Goal: Transaction & Acquisition: Obtain resource

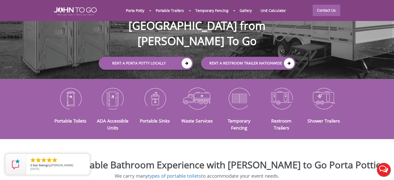
scroll to position [78, 0]
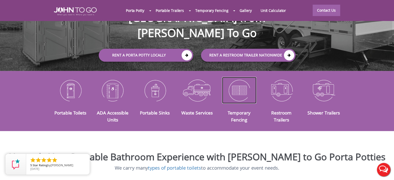
click at [237, 87] on img at bounding box center [239, 90] width 34 height 27
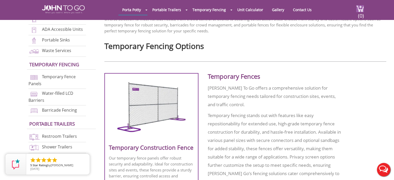
scroll to position [207, 0]
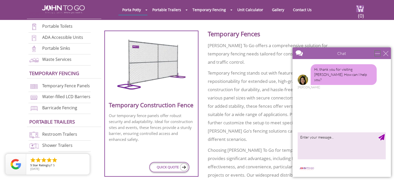
click at [378, 53] on div "minimize" at bounding box center [377, 53] width 5 height 5
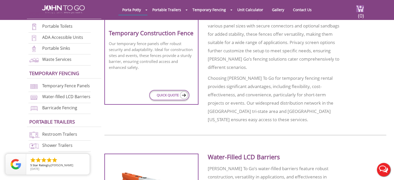
scroll to position [259, 0]
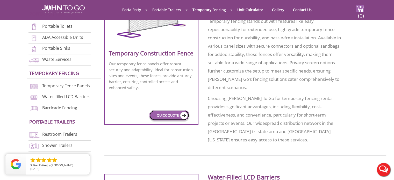
click at [155, 115] on link "QUICK QUOTE" at bounding box center [169, 115] width 40 height 10
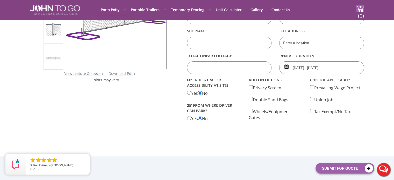
scroll to position [104, 0]
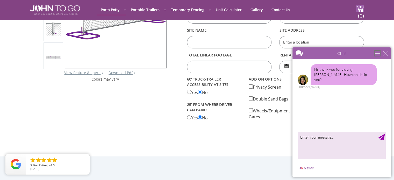
drag, startPoint x: 380, startPoint y: 55, endPoint x: 667, endPoint y: 97, distance: 290.3
click at [380, 55] on div "minimize" at bounding box center [377, 53] width 5 height 5
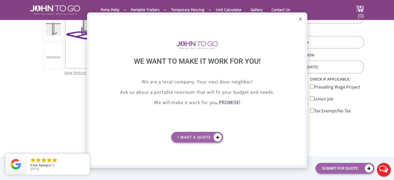
scroll to position [0, 0]
click at [301, 20] on div "X" at bounding box center [300, 19] width 8 height 9
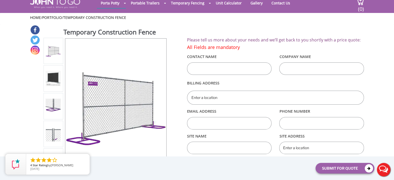
scroll to position [52, 0]
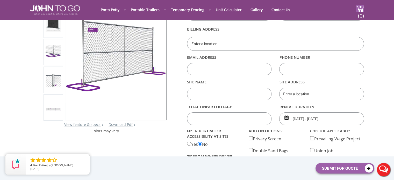
click at [57, 29] on img at bounding box center [53, 24] width 15 height 15
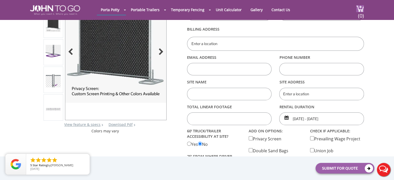
scroll to position [26, 0]
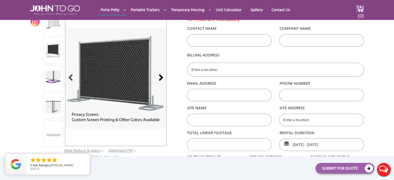
click at [162, 78] on div at bounding box center [159, 78] width 7 height 7
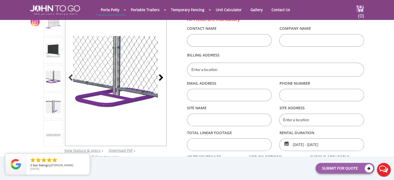
click at [158, 78] on div at bounding box center [159, 78] width 7 height 7
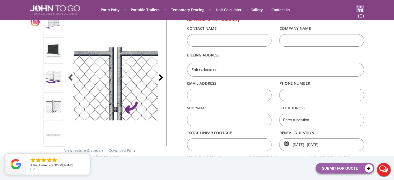
click at [162, 76] on div at bounding box center [159, 78] width 7 height 7
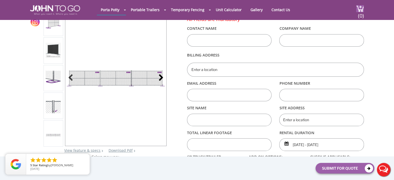
click at [158, 77] on div at bounding box center [159, 78] width 7 height 7
